Goal: Check status: Check status

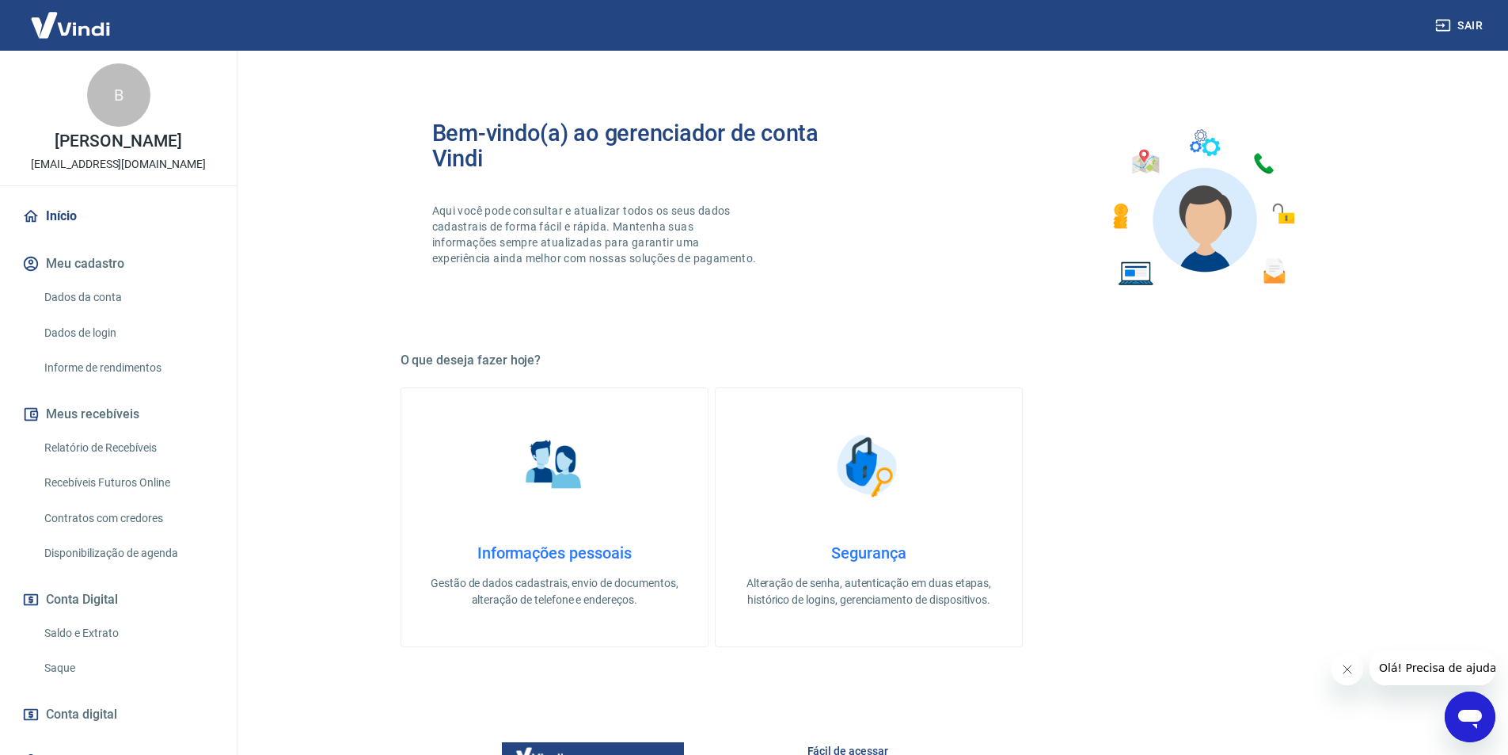
click at [127, 447] on link "Relatório de Recebíveis" at bounding box center [128, 448] width 180 height 32
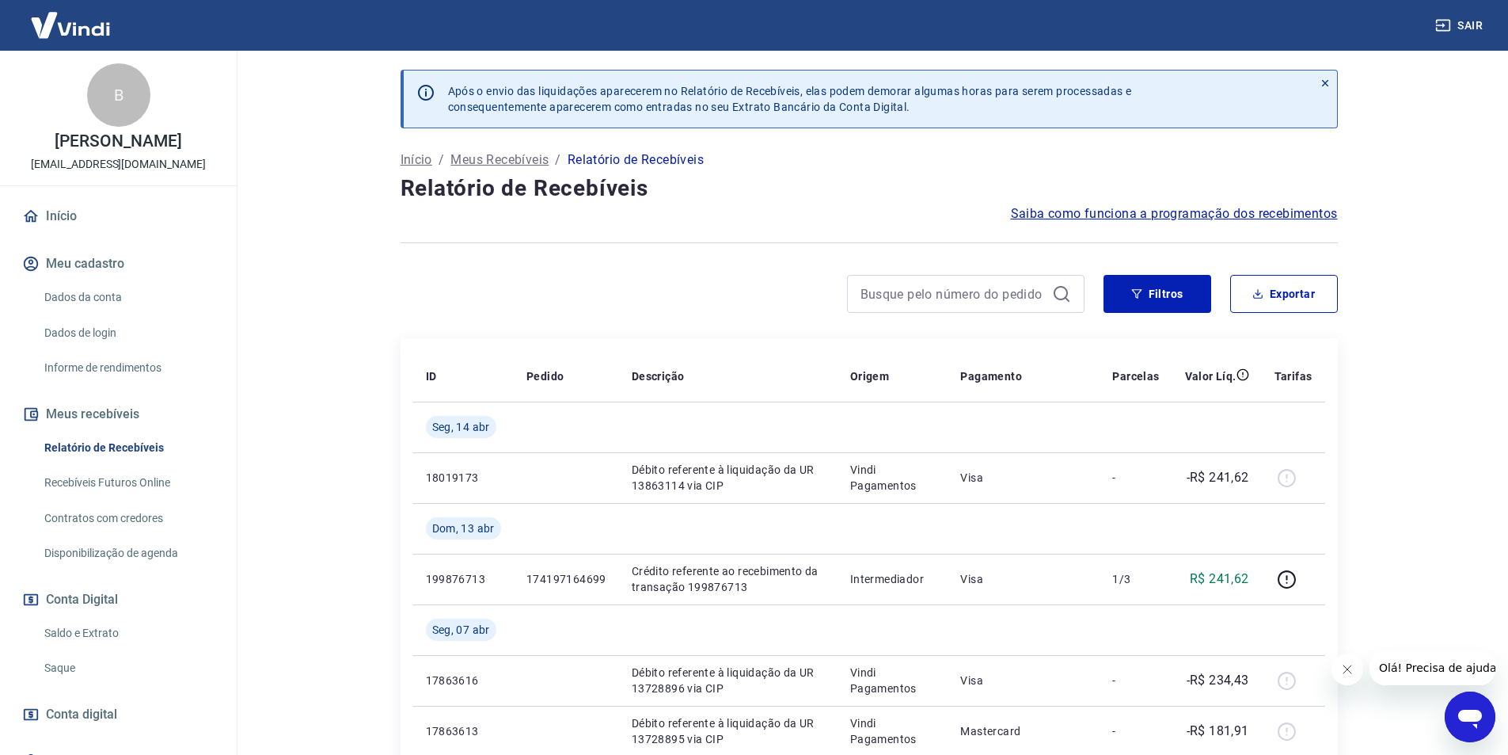
drag, startPoint x: 105, startPoint y: 624, endPoint x: 832, endPoint y: 33, distance: 937.2
click at [105, 625] on link "Saldo e Extrato" at bounding box center [128, 633] width 180 height 32
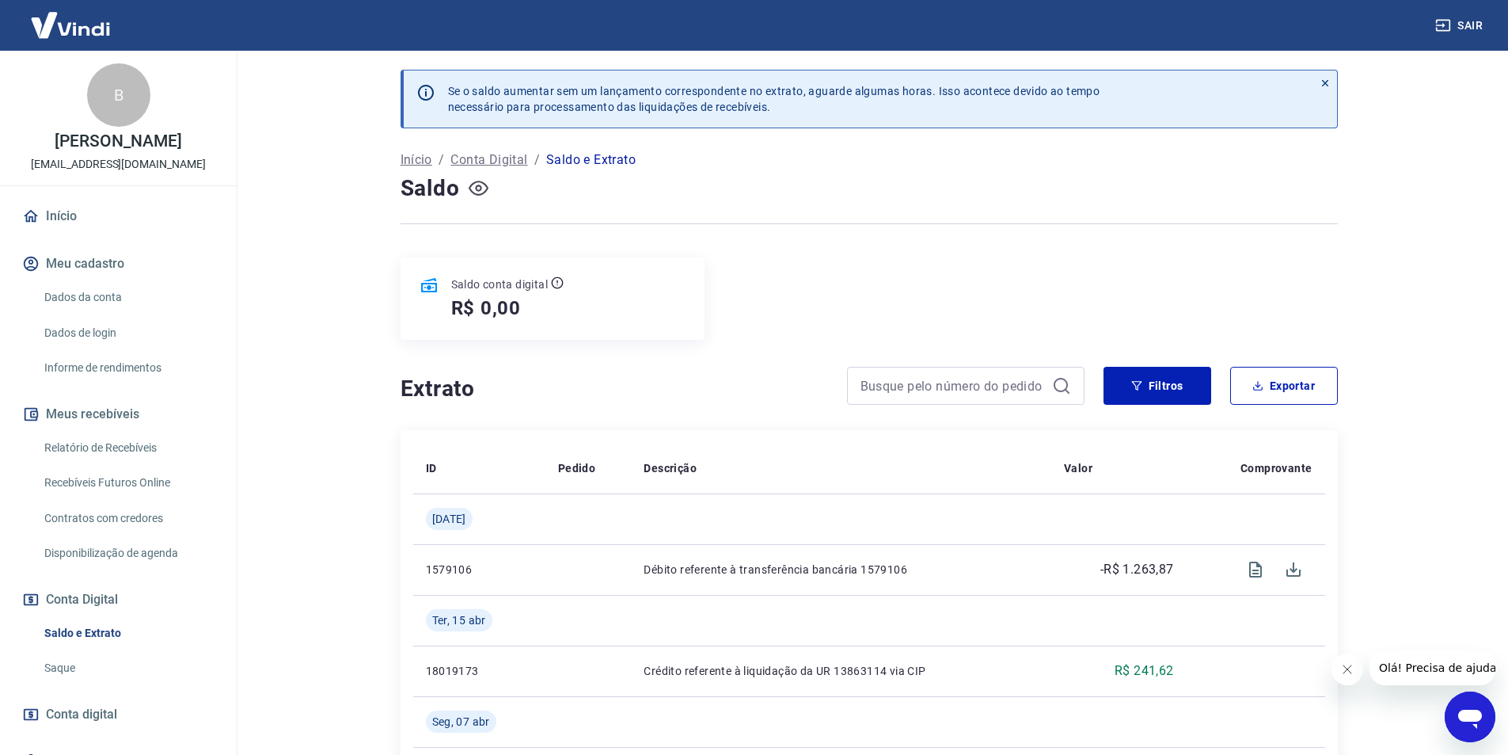
click at [484, 188] on icon "button" at bounding box center [479, 188] width 20 height 20
click at [484, 188] on icon "button" at bounding box center [479, 188] width 20 height 15
